Goal: Task Accomplishment & Management: Manage account settings

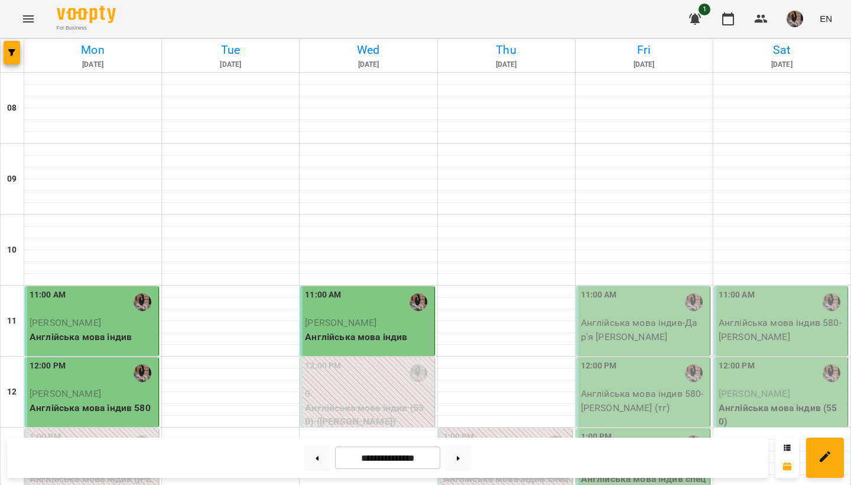
scroll to position [109, 0]
click at [622, 316] on p "Англійська мова індив - Дар'я [PERSON_NAME]" at bounding box center [644, 330] width 126 height 28
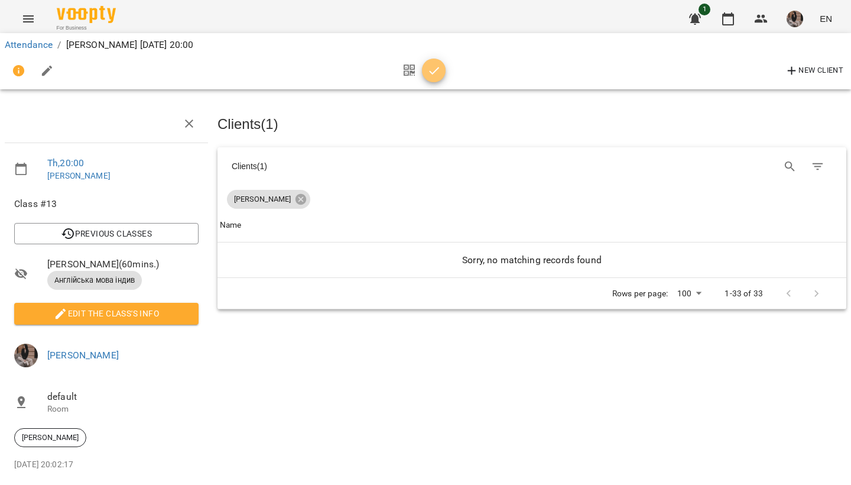
click at [433, 78] on button "button" at bounding box center [434, 71] width 24 height 24
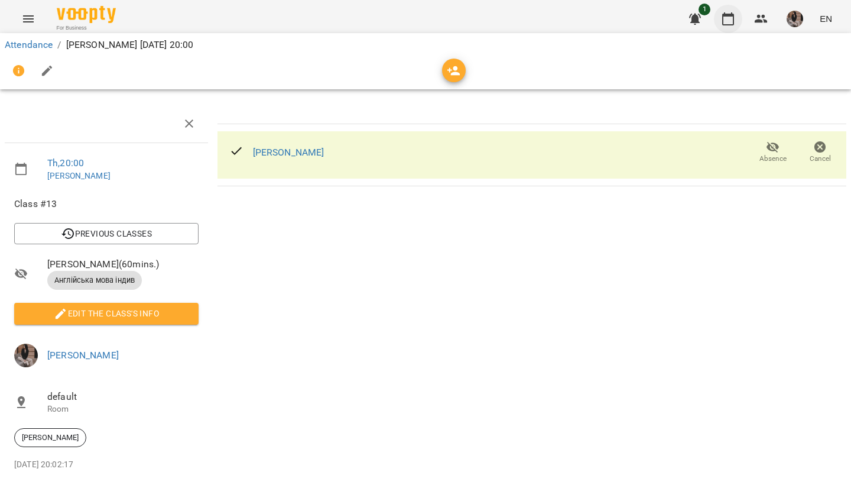
click at [731, 19] on icon "button" at bounding box center [728, 19] width 14 height 14
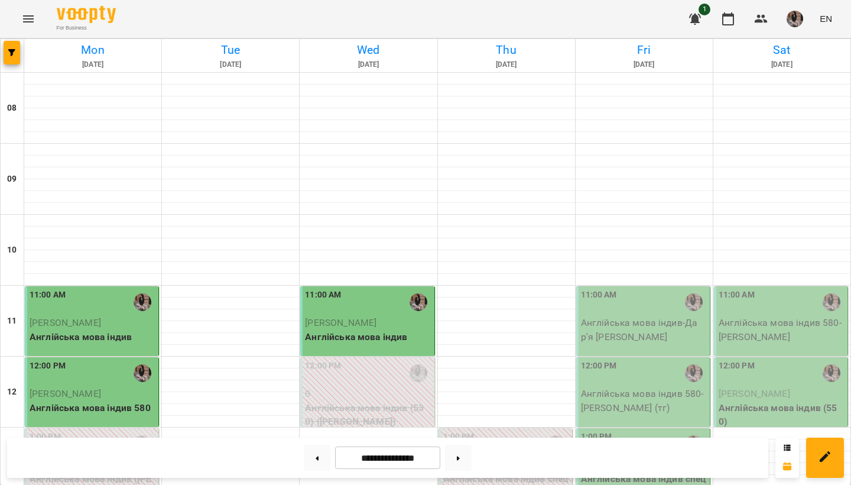
scroll to position [298, 0]
click at [607, 387] on p "Англійська мова індив 580 - [PERSON_NAME] (тг)" at bounding box center [644, 401] width 126 height 28
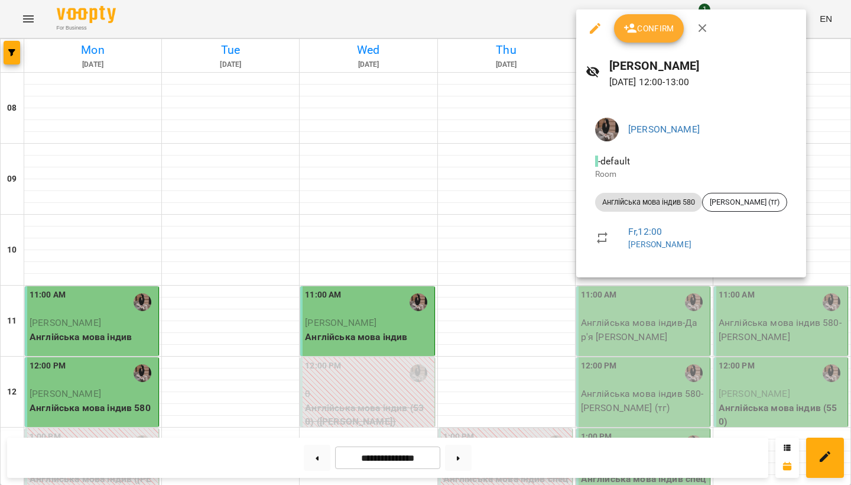
click at [502, 163] on div at bounding box center [425, 242] width 851 height 485
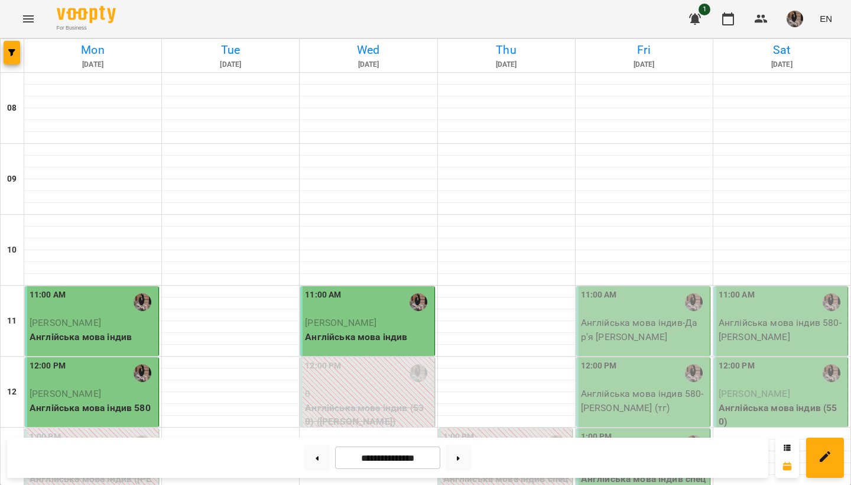
scroll to position [161, 0]
click at [684, 316] on p "Англійська мова індив - Дар'я [PERSON_NAME]" at bounding box center [644, 330] width 126 height 28
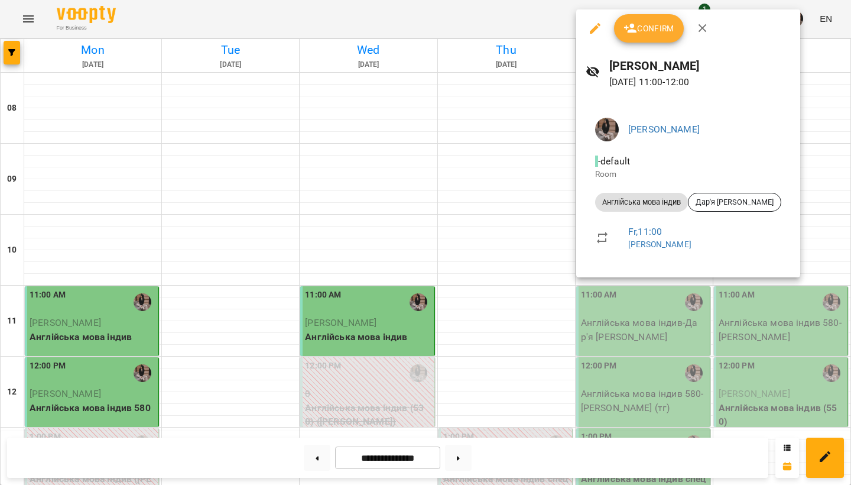
click at [650, 25] on span "Confirm" at bounding box center [649, 28] width 51 height 14
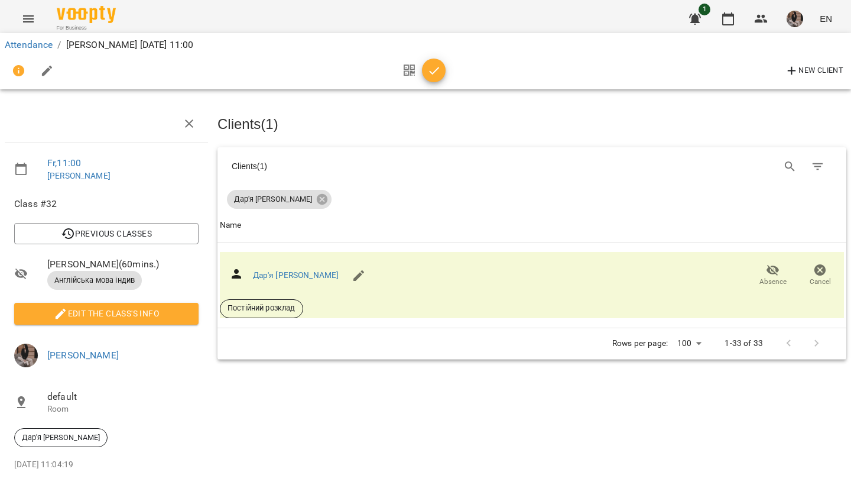
click at [445, 73] on span "button" at bounding box center [434, 71] width 24 height 14
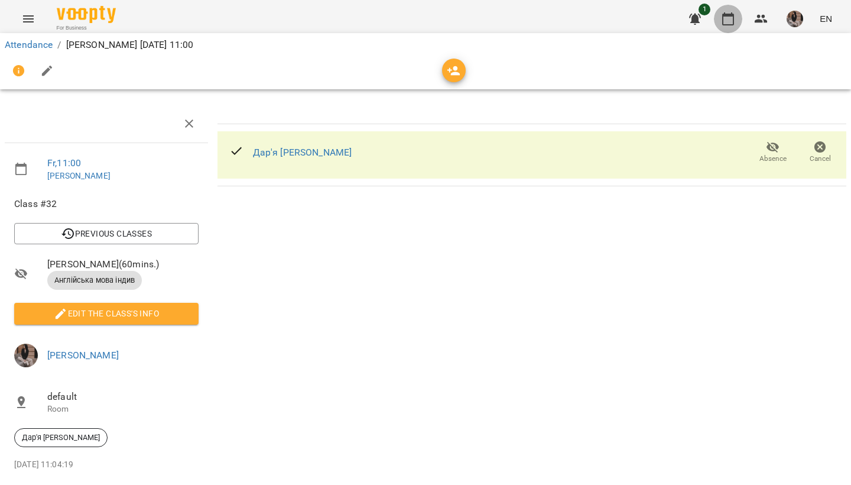
click at [727, 19] on icon "button" at bounding box center [728, 19] width 14 height 14
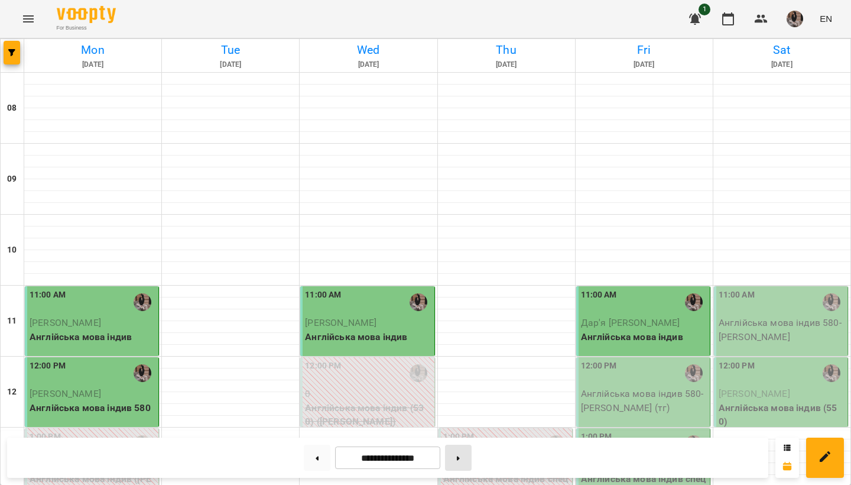
click at [460, 462] on button at bounding box center [458, 457] width 27 height 26
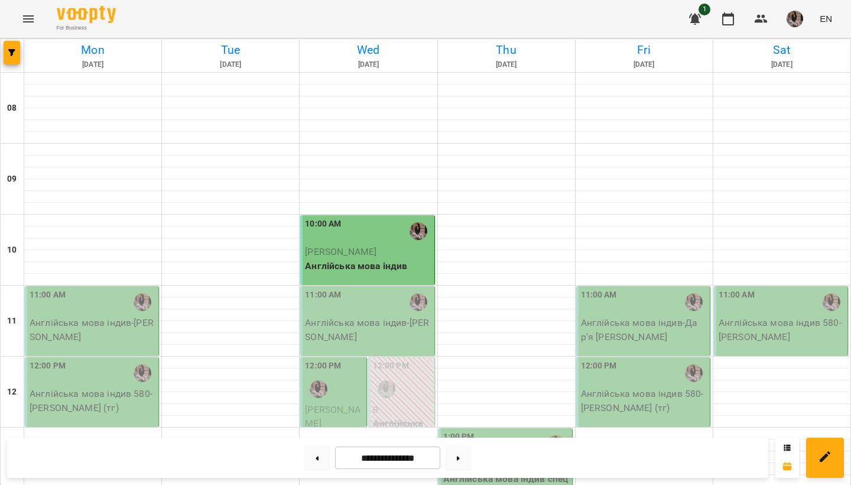
scroll to position [776, 0]
click at [311, 465] on button at bounding box center [317, 457] width 27 height 26
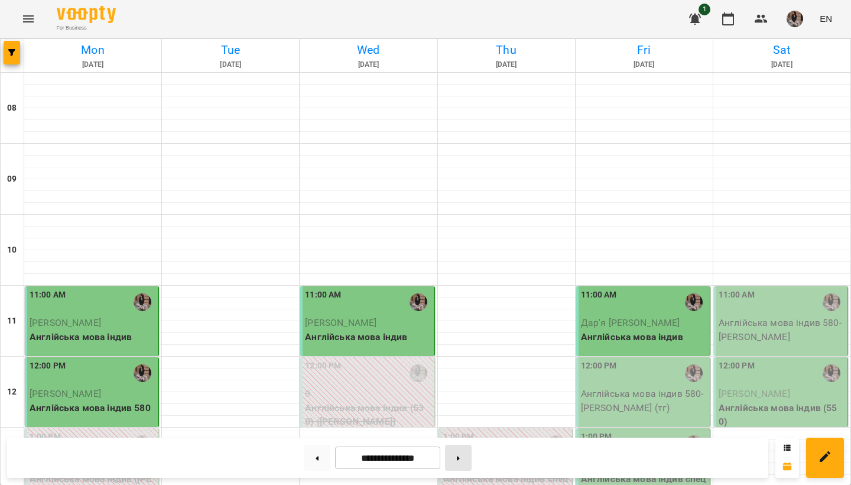
click at [451, 458] on button at bounding box center [458, 457] width 27 height 26
type input "**********"
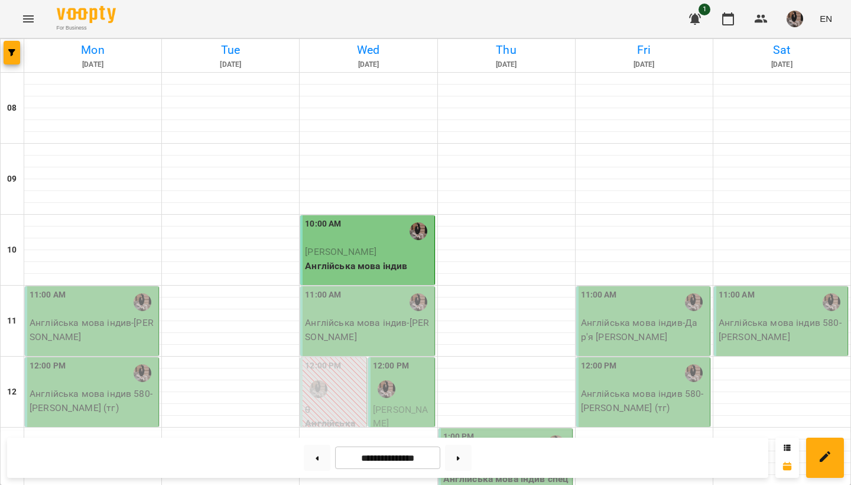
scroll to position [46, 0]
